Goal: Information Seeking & Learning: Learn about a topic

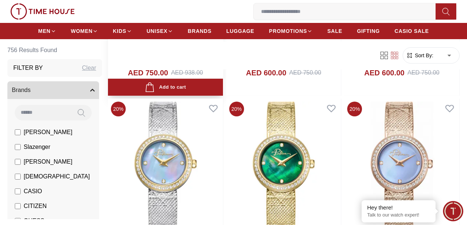
scroll to position [296, 0]
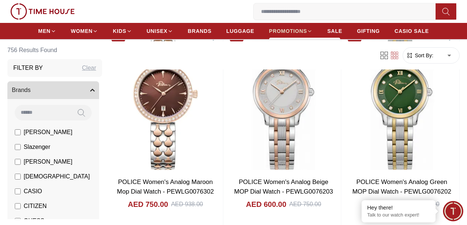
click at [292, 35] on span "PROMOTIONS" at bounding box center [288, 30] width 38 height 7
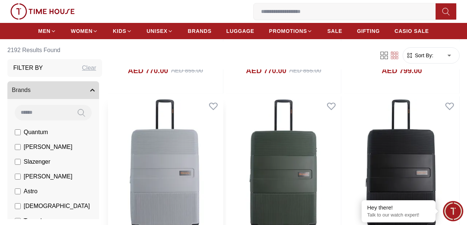
scroll to position [518, 0]
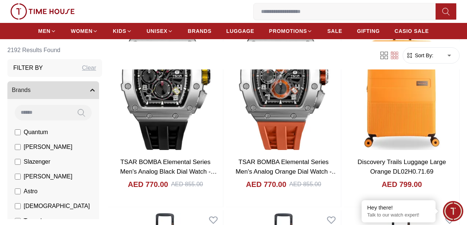
click at [254, 17] on input at bounding box center [348, 11] width 188 height 15
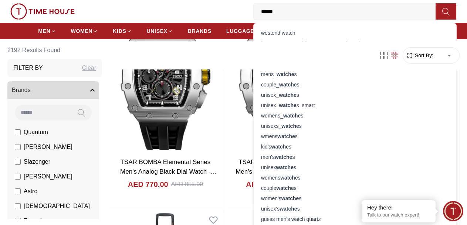
type input "*******"
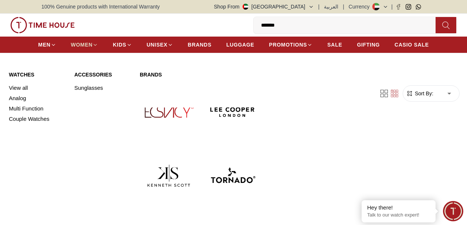
click at [89, 48] on span "WOMEN" at bounding box center [82, 44] width 22 height 7
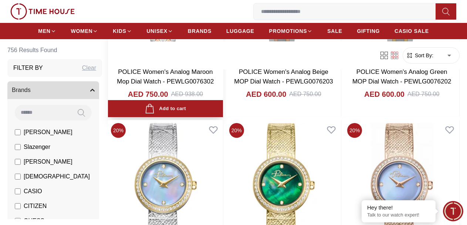
scroll to position [407, 0]
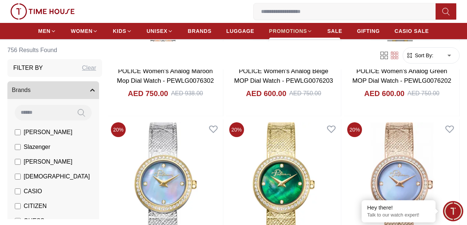
click at [297, 35] on span "PROMOTIONS" at bounding box center [288, 30] width 38 height 7
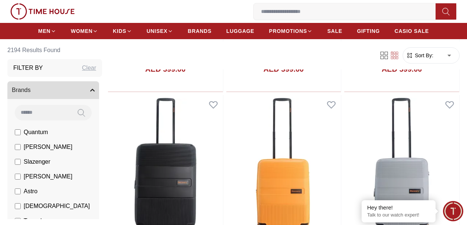
scroll to position [924, 0]
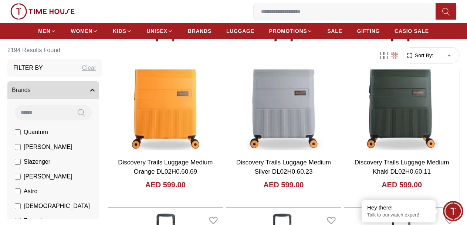
scroll to position [1183, 0]
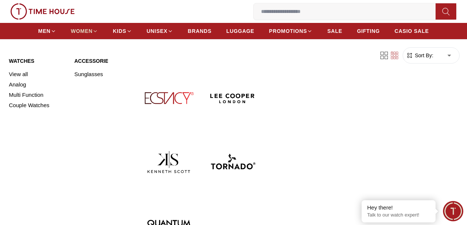
click at [88, 35] on span "WOMEN" at bounding box center [82, 30] width 22 height 7
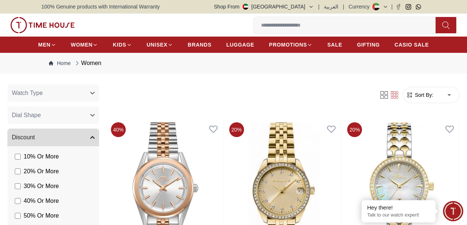
scroll to position [582, 0]
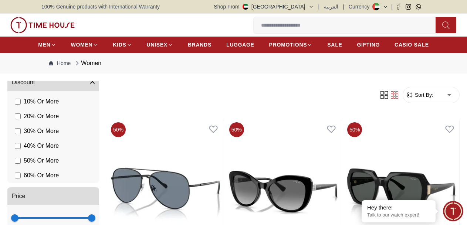
scroll to position [449, 0]
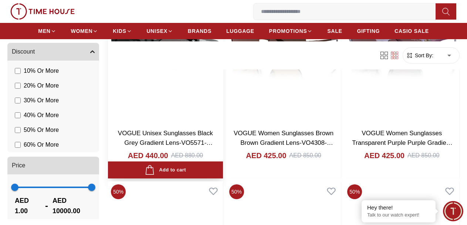
scroll to position [665, 0]
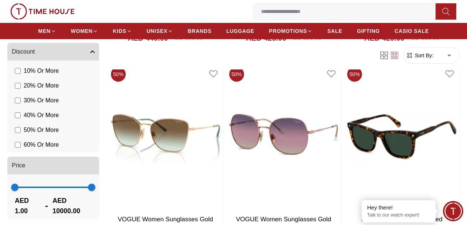
click at [254, 19] on input at bounding box center [348, 11] width 188 height 15
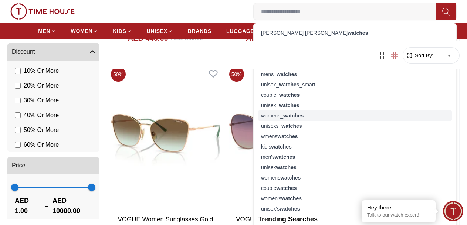
click at [283, 119] on strong "watches" at bounding box center [293, 116] width 20 height 6
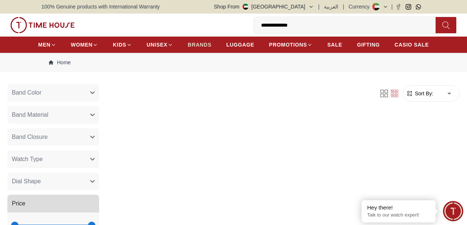
click at [210, 48] on span "BRANDS" at bounding box center [200, 44] width 24 height 7
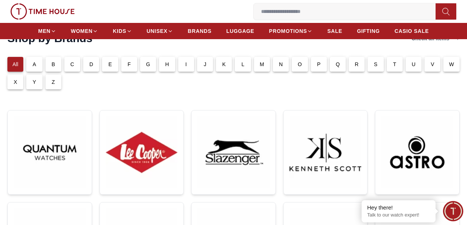
scroll to position [37, 0]
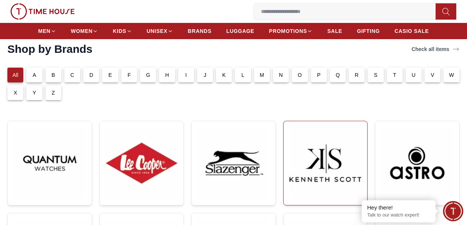
click at [289, 170] on img at bounding box center [325, 163] width 72 height 72
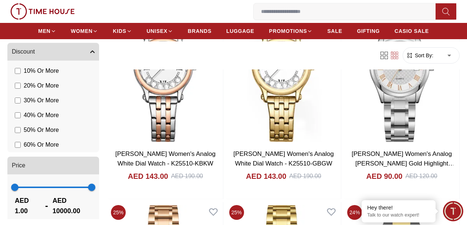
scroll to position [1146, 0]
